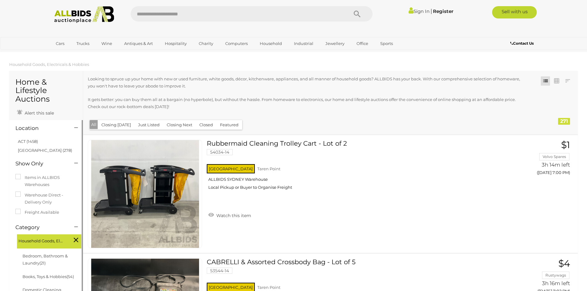
click at [30, 137] on li "ACT (1458)" at bounding box center [47, 141] width 60 height 9
click at [30, 138] on li "ACT (1458)" at bounding box center [47, 141] width 60 height 9
click at [31, 140] on link "ACT (1458)" at bounding box center [28, 141] width 20 height 5
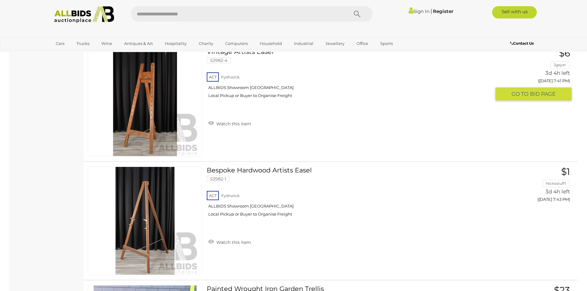
scroll to position [2064, 0]
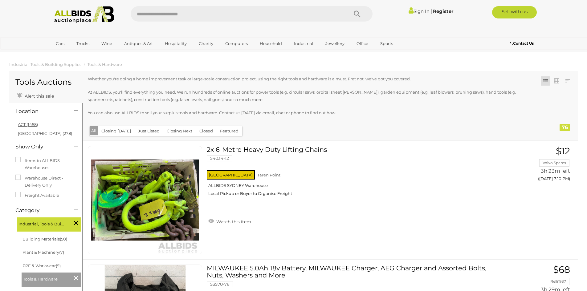
click at [36, 124] on link "ACT (1458)" at bounding box center [28, 124] width 20 height 5
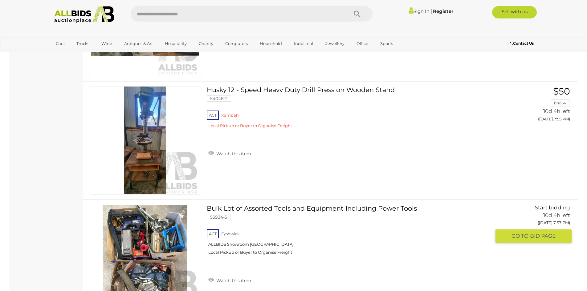
scroll to position [1972, 0]
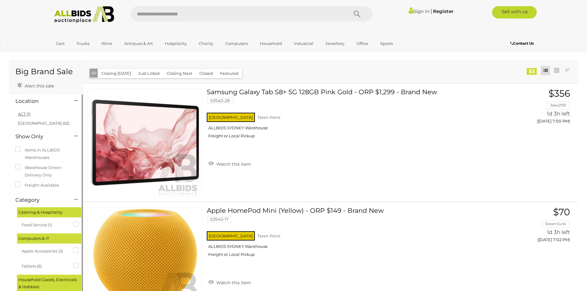
click at [18, 112] on link "ACT (1)" at bounding box center [24, 114] width 13 height 5
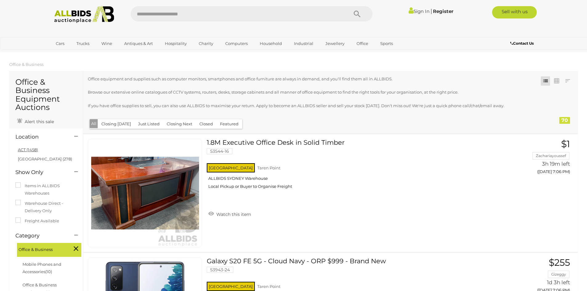
click at [24, 149] on link "ACT (1458)" at bounding box center [28, 149] width 20 height 5
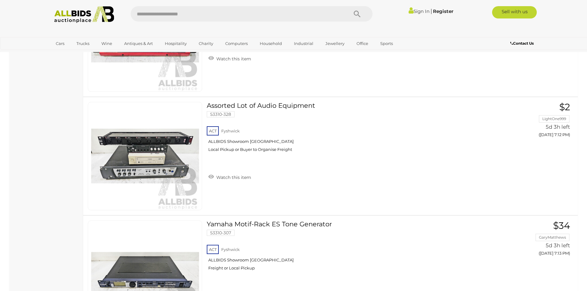
scroll to position [3451, 0]
